Goal: Task Accomplishment & Management: Use online tool/utility

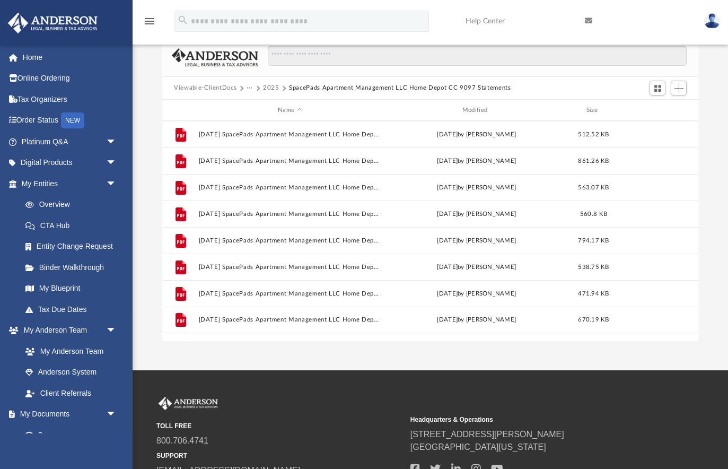
scroll to position [23, 0]
click at [682, 89] on span "Add" at bounding box center [678, 88] width 9 height 9
click at [665, 109] on li "Upload" at bounding box center [664, 109] width 34 height 11
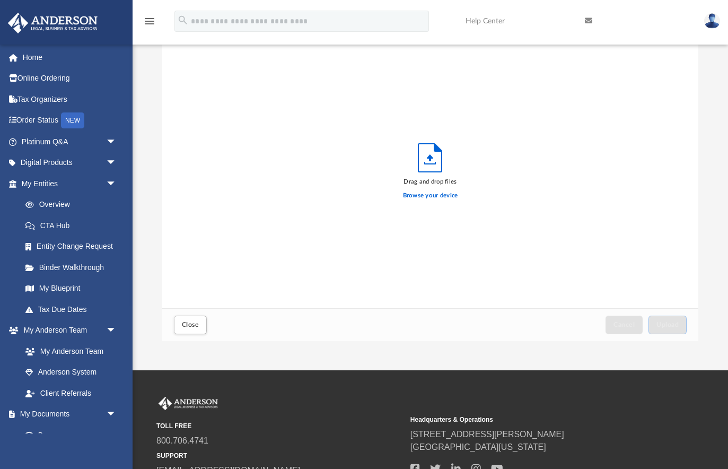
scroll to position [269, 536]
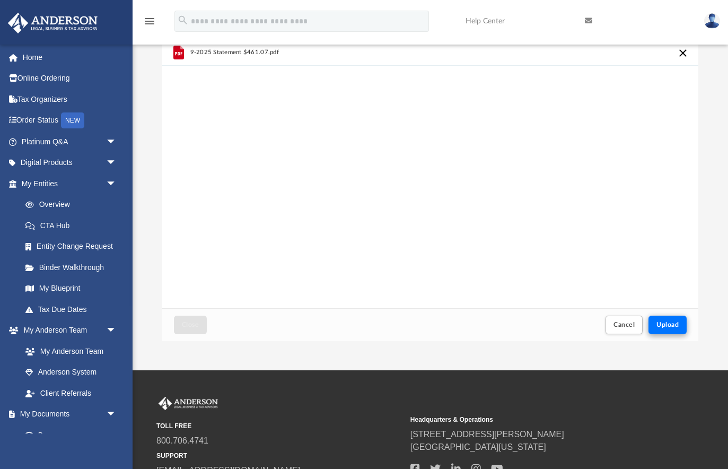
click at [666, 323] on span "Upload" at bounding box center [667, 324] width 22 height 6
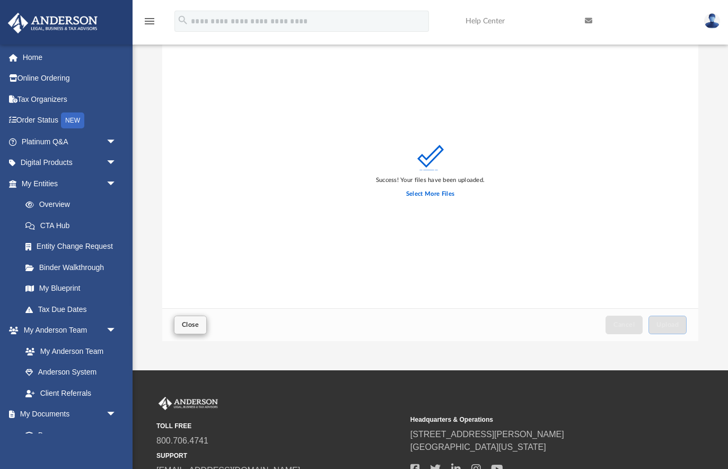
click at [185, 323] on span "Close" at bounding box center [190, 324] width 17 height 6
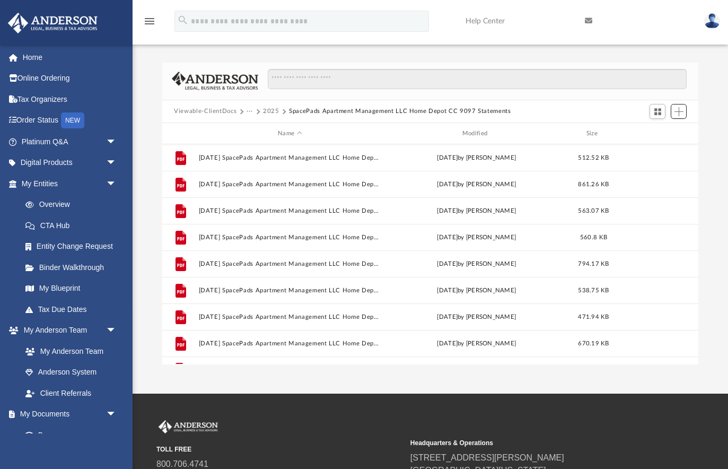
scroll to position [0, 0]
click at [270, 110] on button "2025" at bounding box center [271, 112] width 16 height 10
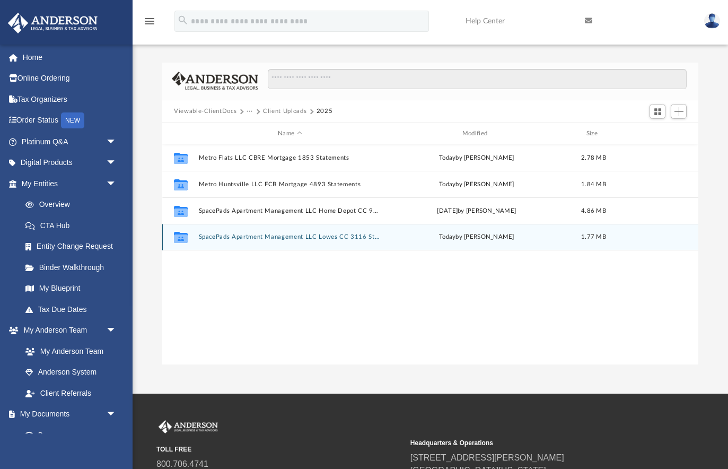
click at [338, 236] on button "SpacePads Apartment Management LLC Lowes CC 3116 Statements" at bounding box center [290, 237] width 182 height 7
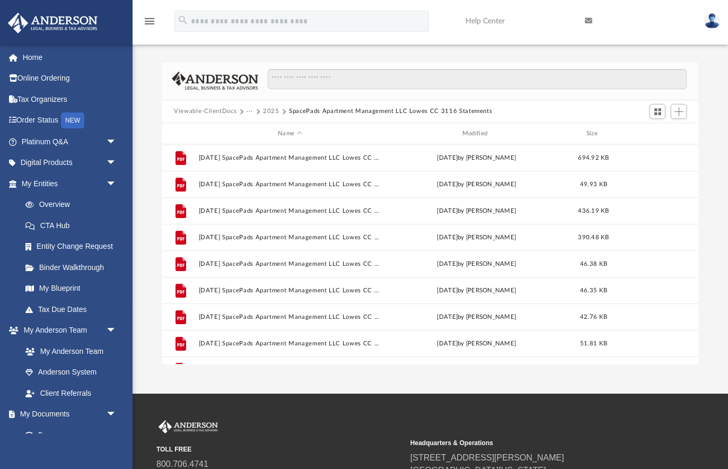
click at [270, 109] on button "2025" at bounding box center [271, 112] width 16 height 10
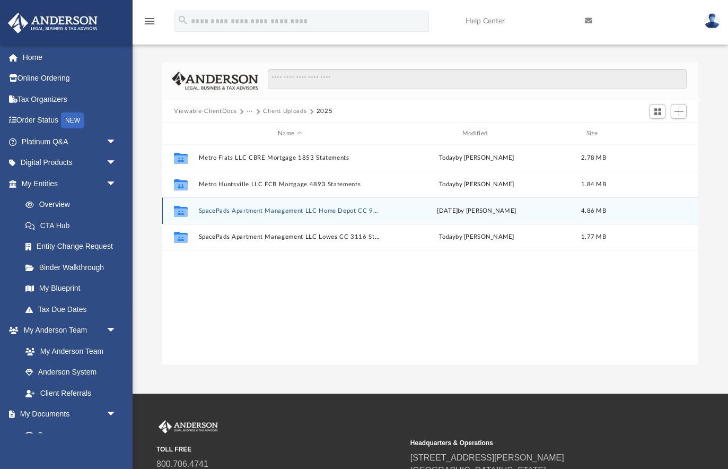
click at [346, 208] on button "SpacePads Apartment Management LLC Home Depot CC 9097 Statements" at bounding box center [290, 210] width 182 height 7
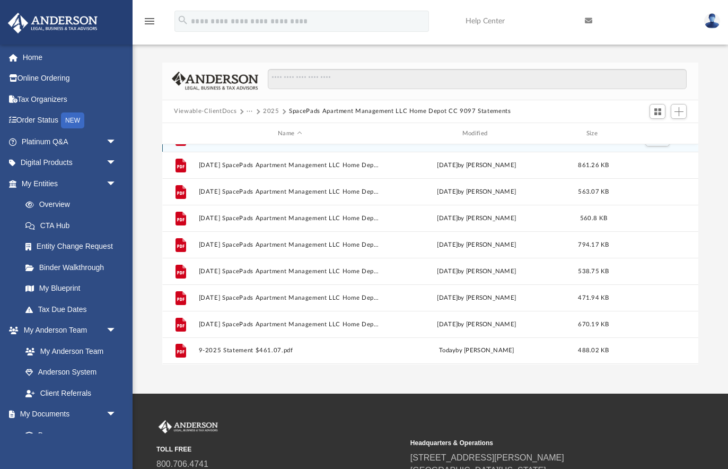
scroll to position [19, 0]
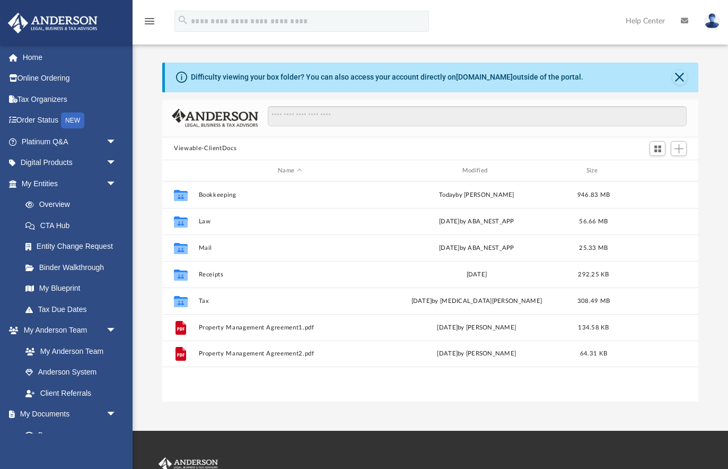
scroll to position [1, 1]
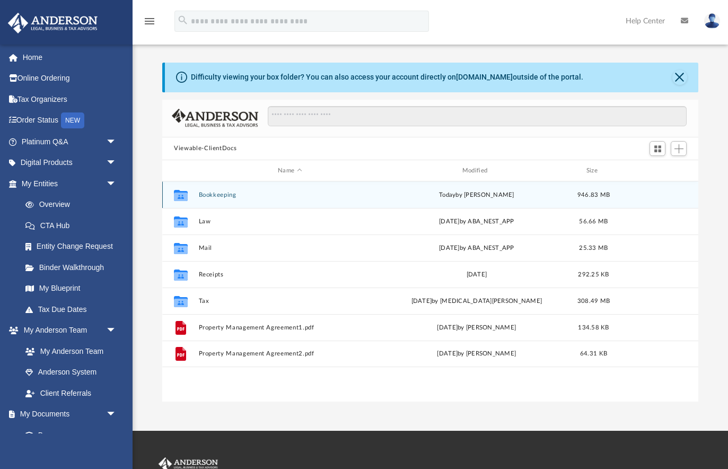
click at [226, 195] on button "Bookkeeping" at bounding box center [290, 194] width 182 height 7
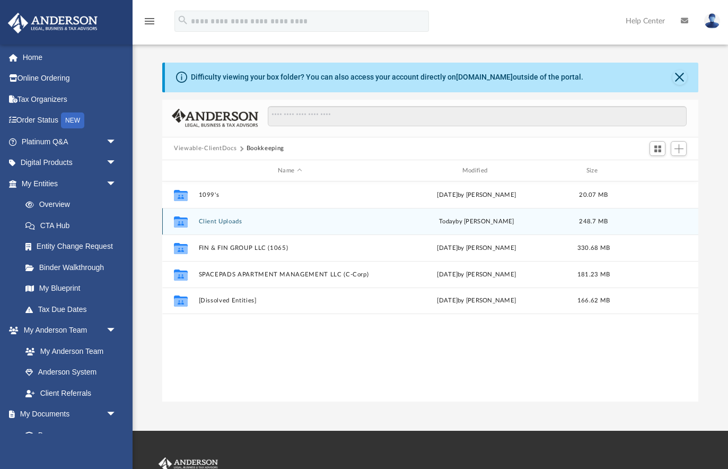
click at [230, 221] on button "Client Uploads" at bounding box center [290, 221] width 182 height 7
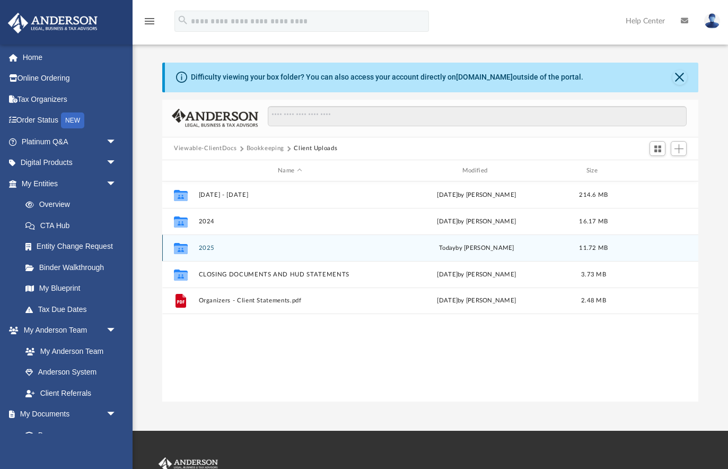
click at [212, 243] on div "Collaborated Folder 2025 today by Billy Rush 11.72 MB" at bounding box center [430, 247] width 536 height 27
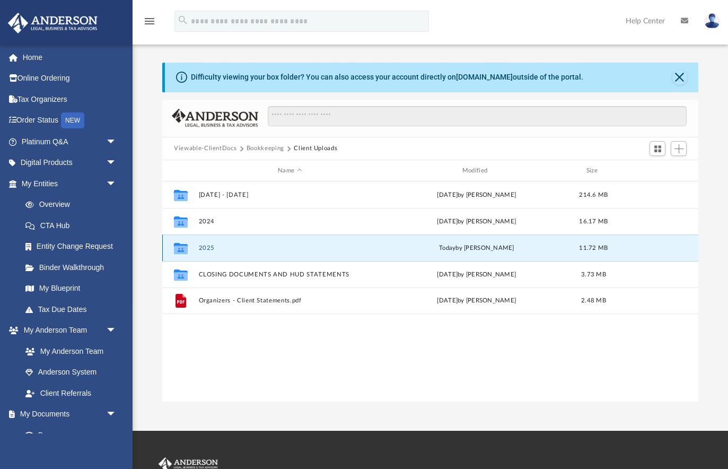
click at [212, 246] on button "2025" at bounding box center [290, 247] width 182 height 7
